Goal: Task Accomplishment & Management: Use online tool/utility

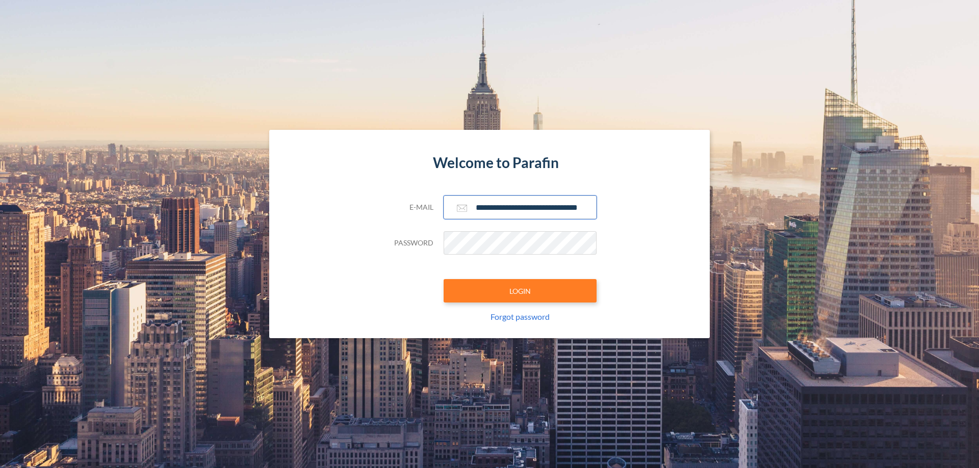
type input "**********"
click at [520, 291] on button "LOGIN" at bounding box center [520, 290] width 153 height 23
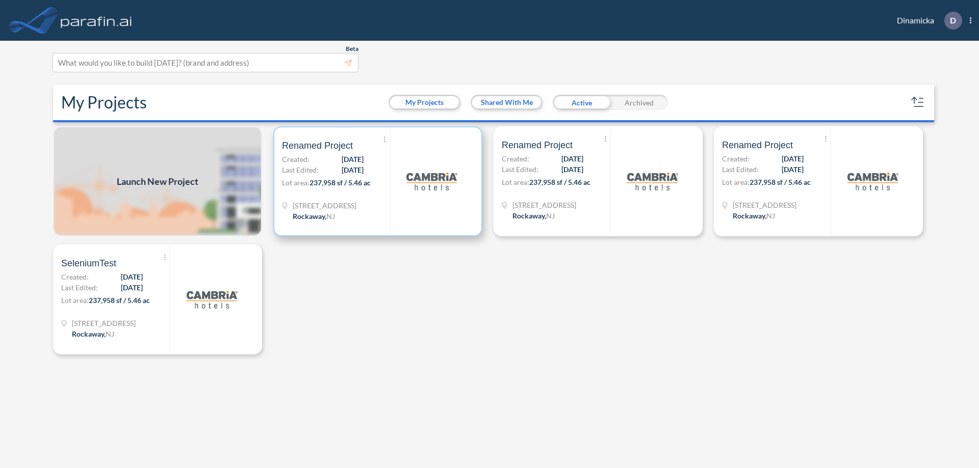
scroll to position [3, 0]
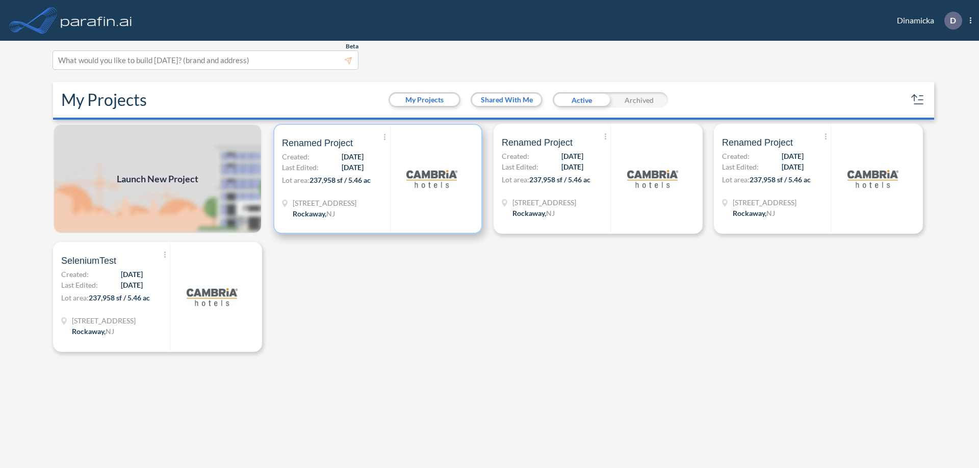
click at [378, 179] on p "Lot area: 237,958 sf / 5.46 ac" at bounding box center [336, 182] width 108 height 15
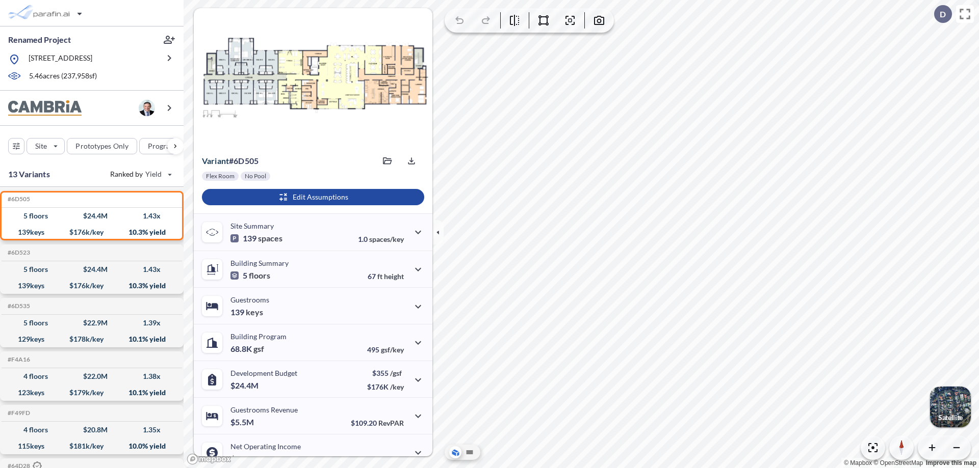
scroll to position [51, 0]
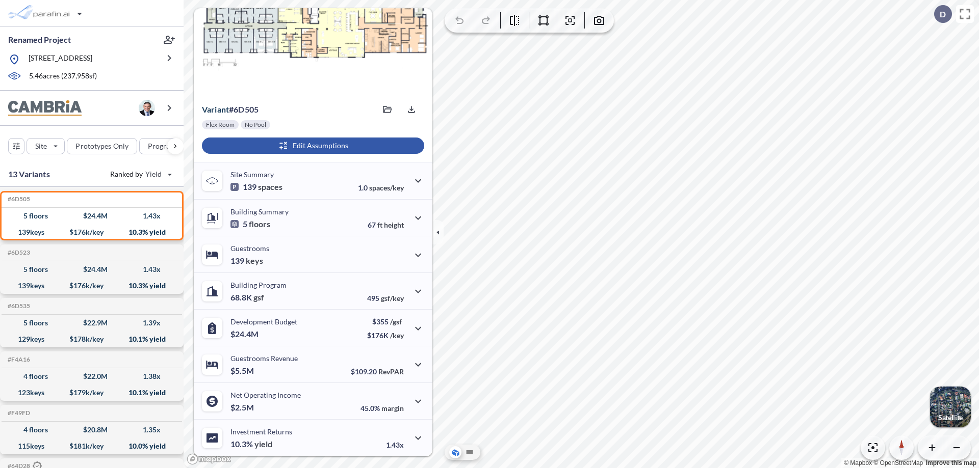
click at [311, 146] on div "button" at bounding box center [313, 146] width 222 height 16
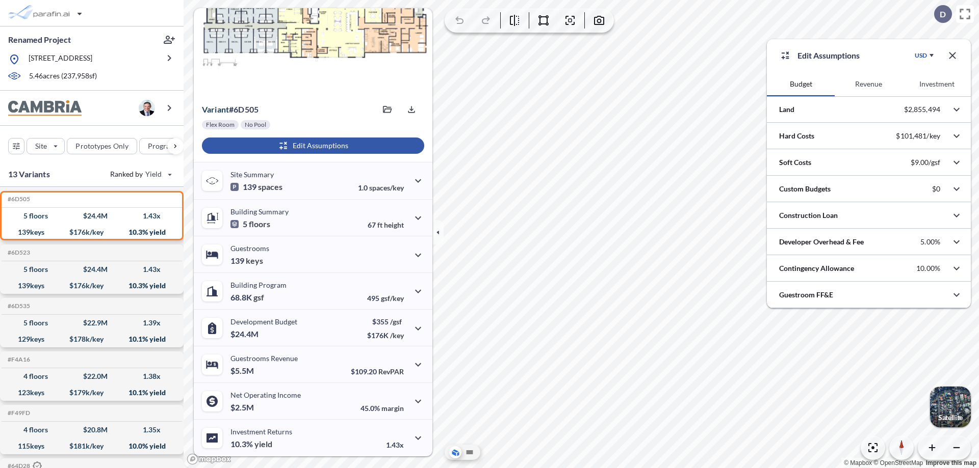
click at [868, 84] on button "Revenue" at bounding box center [869, 84] width 68 height 24
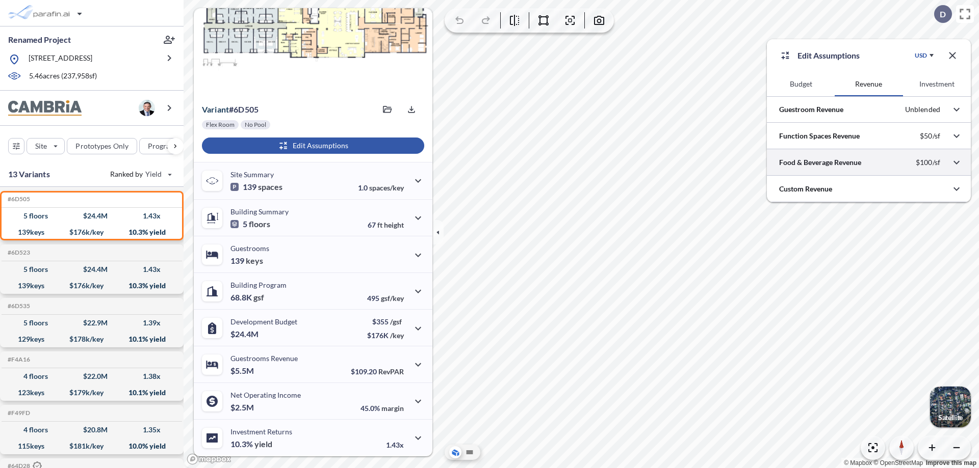
click at [869, 163] on div at bounding box center [869, 162] width 204 height 26
